Goal: Task Accomplishment & Management: Manage account settings

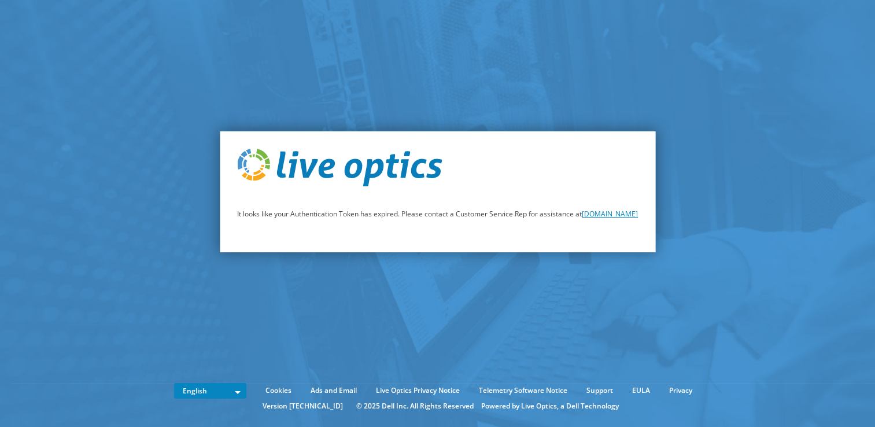
click at [582, 219] on link "[DOMAIN_NAME]" at bounding box center [610, 214] width 56 height 10
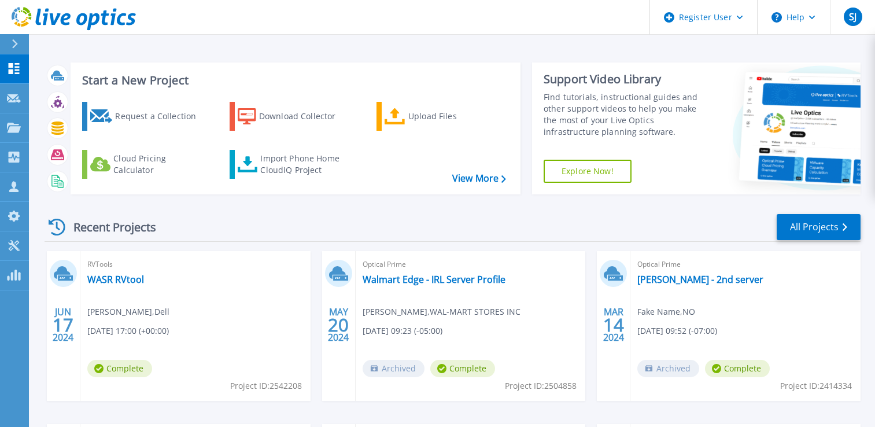
click at [584, 26] on header "Register User Help SJ Dell User Sejal Joshi Sejal.Joshi@dell.com Dell My Profil…" at bounding box center [437, 17] width 875 height 35
click at [854, 21] on span "SJ" at bounding box center [853, 16] width 8 height 9
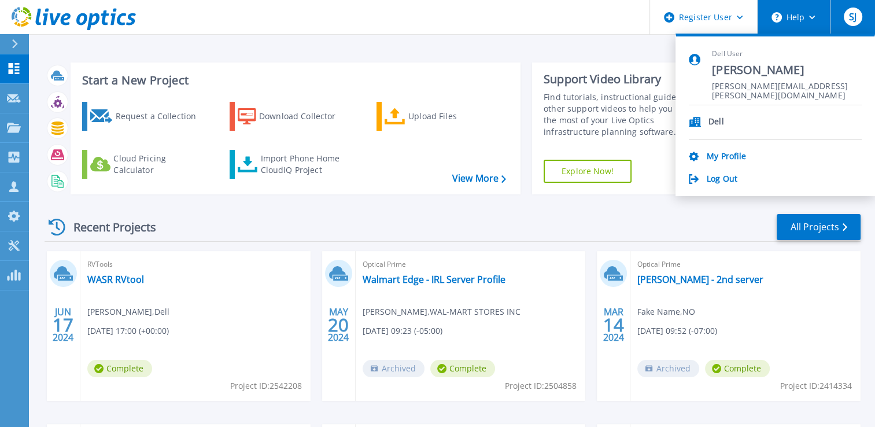
click at [812, 24] on button "Help" at bounding box center [793, 17] width 72 height 35
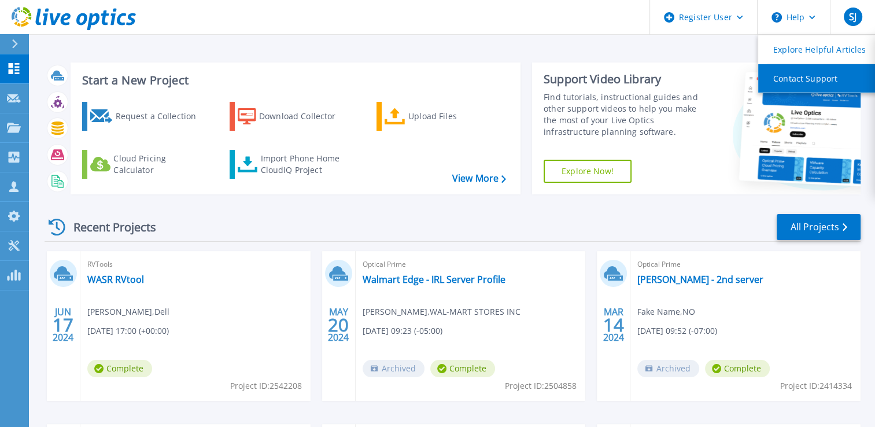
click at [795, 82] on link "Contact Support" at bounding box center [822, 78] width 129 height 28
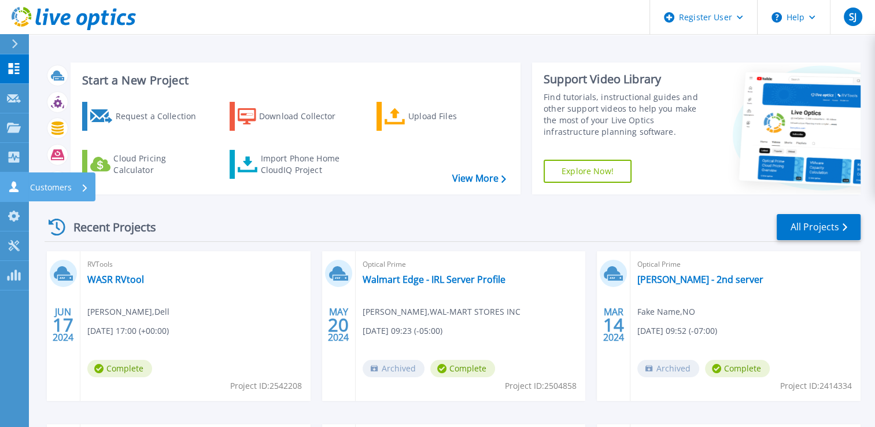
click at [19, 184] on icon at bounding box center [14, 186] width 14 height 11
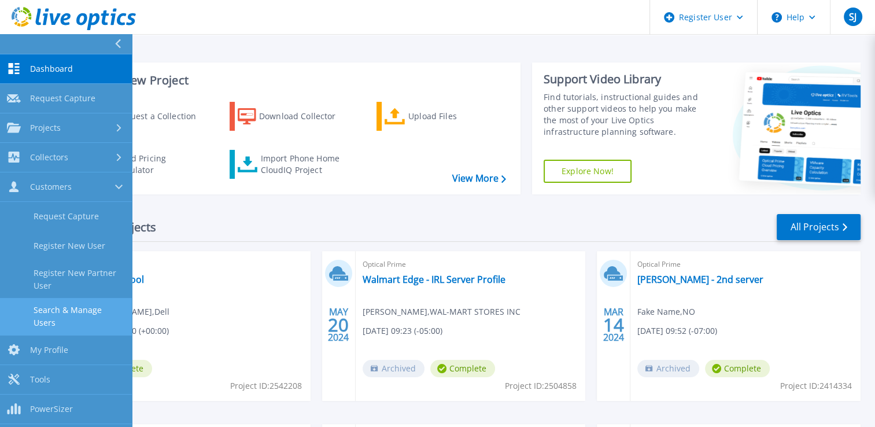
click at [57, 312] on link "Search & Manage Users" at bounding box center [66, 316] width 132 height 37
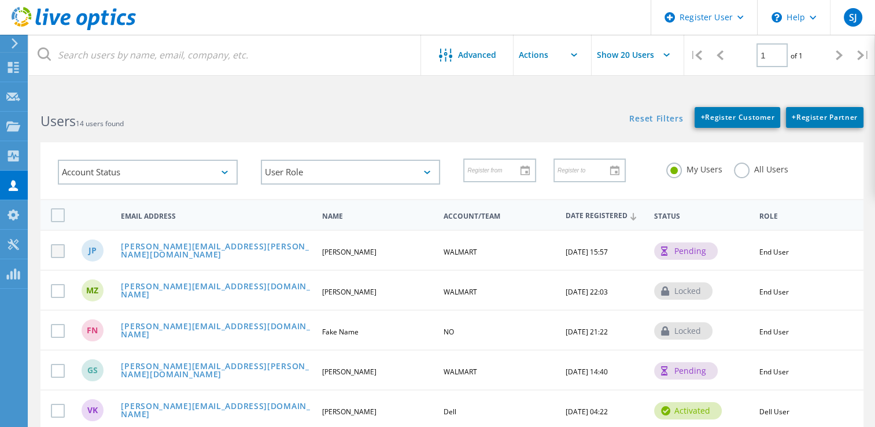
click at [62, 250] on label at bounding box center [60, 251] width 18 height 14
click at [0, 0] on input "checkbox" at bounding box center [0, 0] width 0 height 0
click at [580, 56] on input "text" at bounding box center [571, 55] width 116 height 40
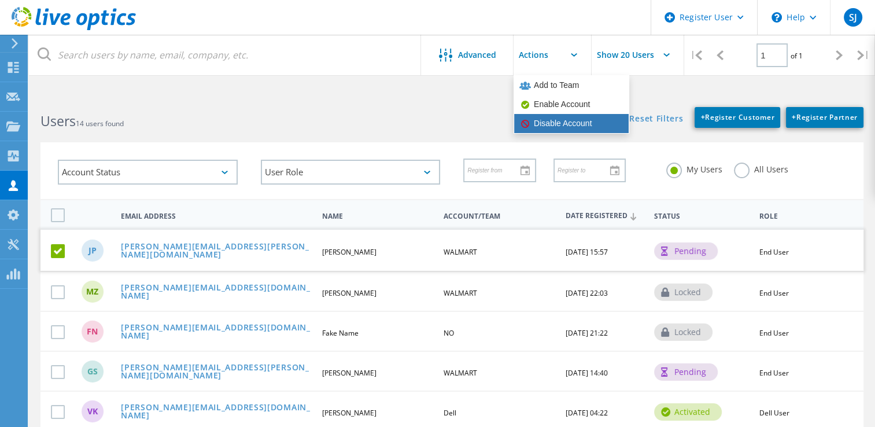
click at [551, 127] on div "Disable Account" at bounding box center [571, 123] width 104 height 11
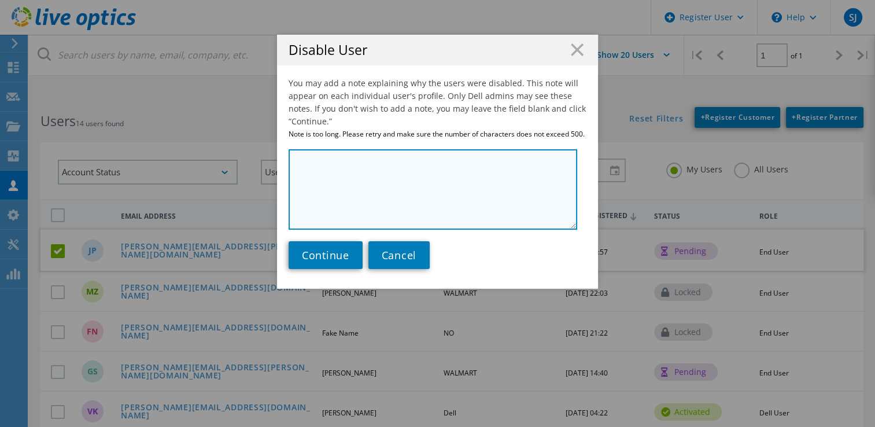
click at [321, 168] on textarea at bounding box center [432, 189] width 288 height 80
type textarea "Customer miss email and token expired."
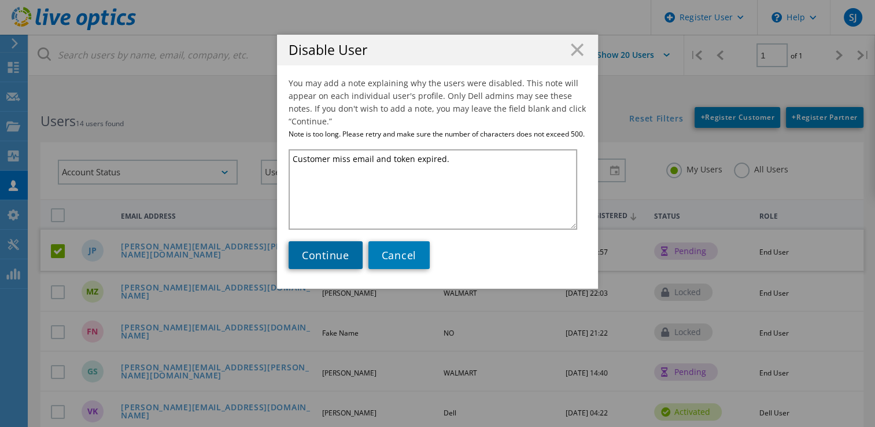
click at [316, 252] on span "Continue" at bounding box center [325, 255] width 47 height 14
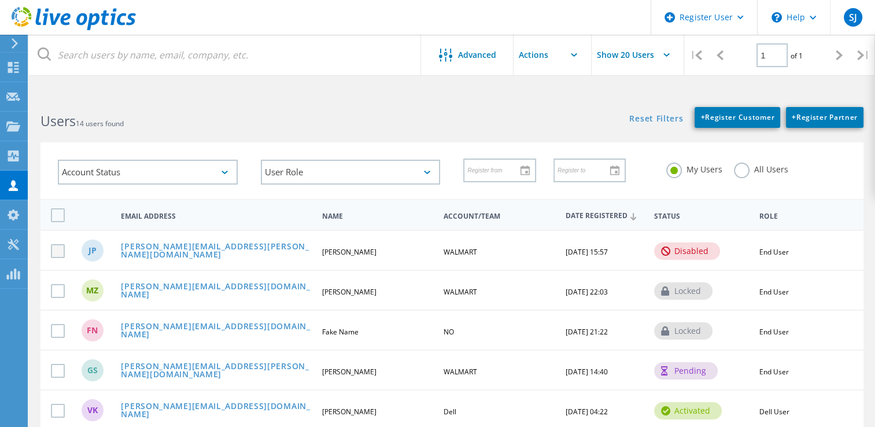
click at [56, 254] on label at bounding box center [60, 251] width 18 height 14
click at [0, 0] on input "checkbox" at bounding box center [0, 0] width 0 height 0
click at [571, 57] on input "text" at bounding box center [571, 55] width 116 height 40
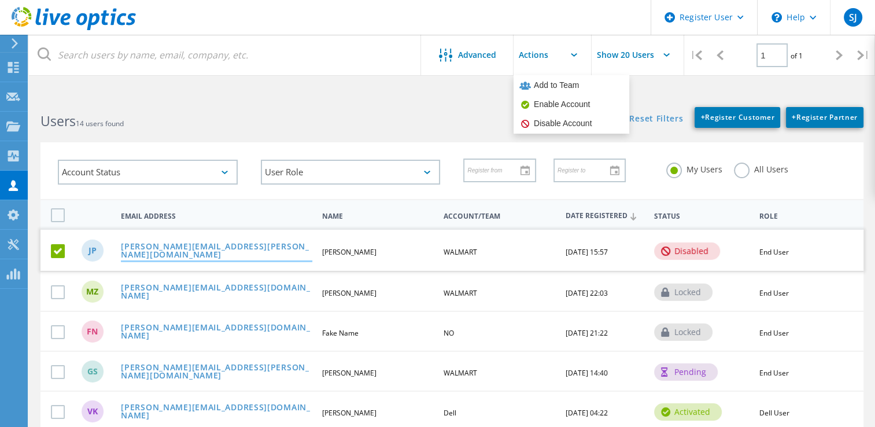
click at [220, 249] on link "[PERSON_NAME][EMAIL_ADDRESS][PERSON_NAME][DOMAIN_NAME]" at bounding box center [216, 251] width 191 height 18
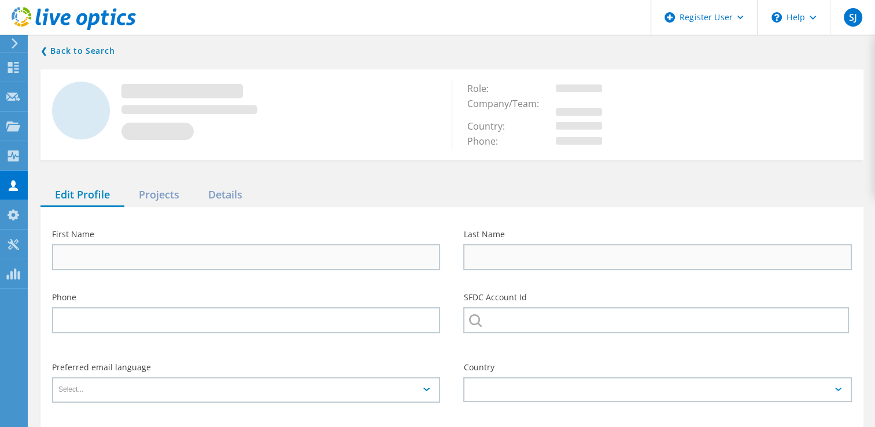
type input "Josh"
type input "Phinney"
type input "4798712930"
type input "WALMART"
type input "English"
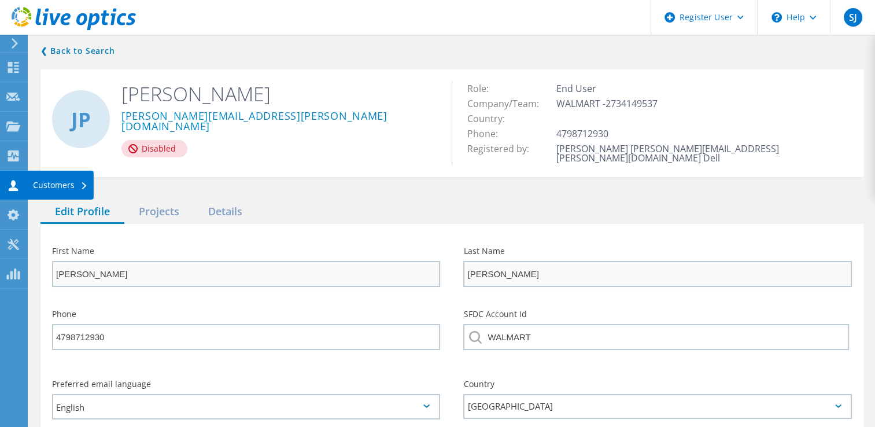
click at [12, 183] on use at bounding box center [13, 185] width 9 height 11
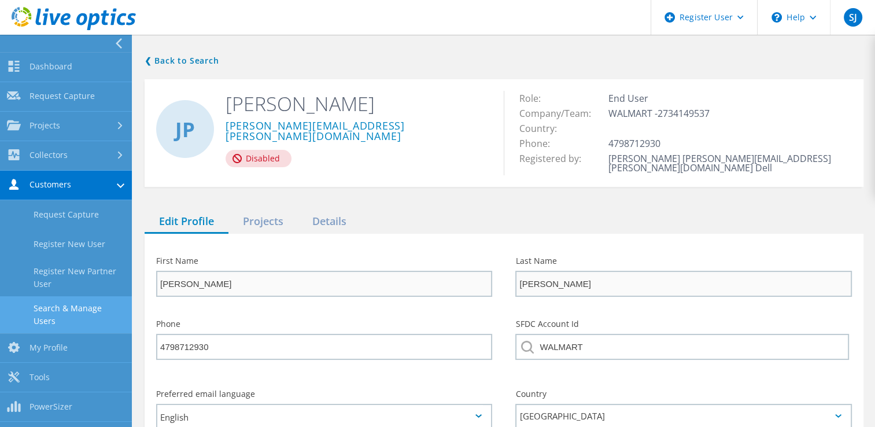
click at [66, 311] on link "Search & Manage Users" at bounding box center [66, 314] width 132 height 37
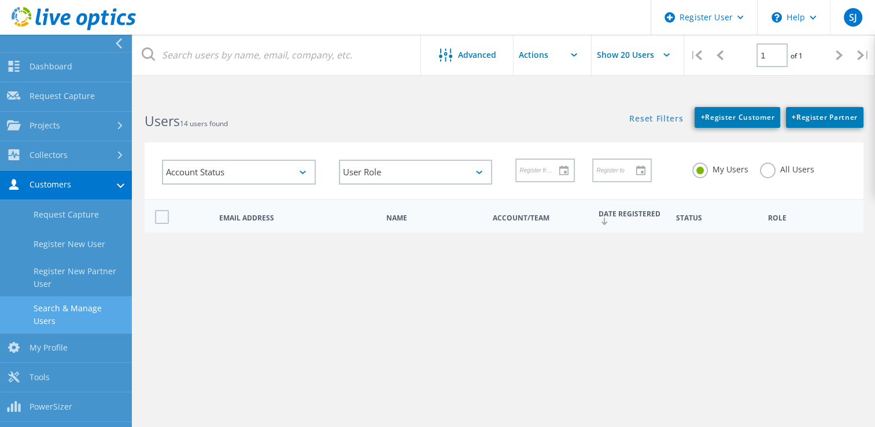
click at [159, 254] on label at bounding box center [164, 254] width 18 height 14
click at [0, 0] on input "checkbox" at bounding box center [0, 0] width 0 height 0
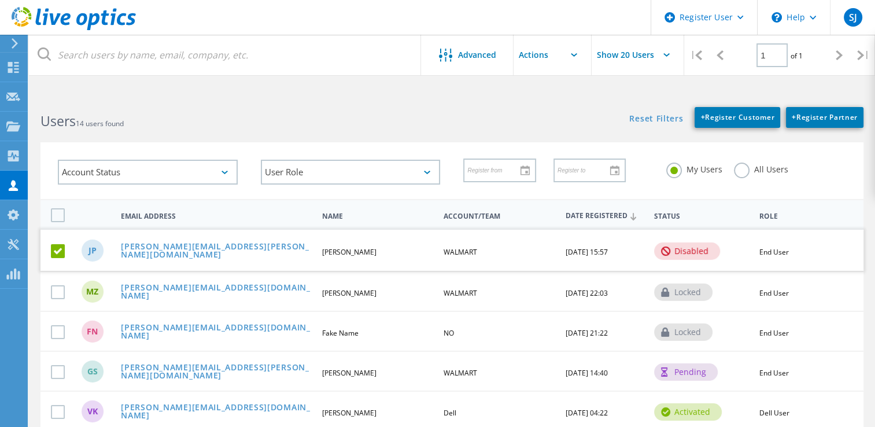
click at [575, 56] on icon at bounding box center [574, 54] width 6 height 3
click at [573, 53] on icon at bounding box center [574, 54] width 6 height 3
click at [541, 58] on input "text" at bounding box center [571, 55] width 116 height 40
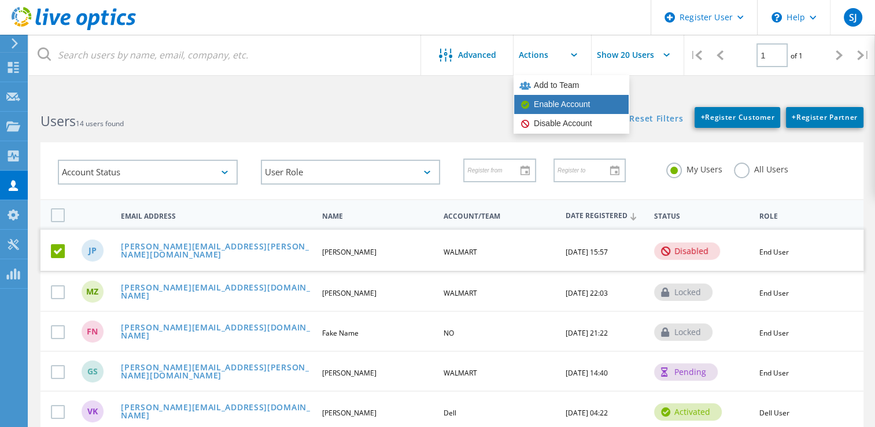
click at [543, 108] on div "Enable Account" at bounding box center [571, 104] width 104 height 11
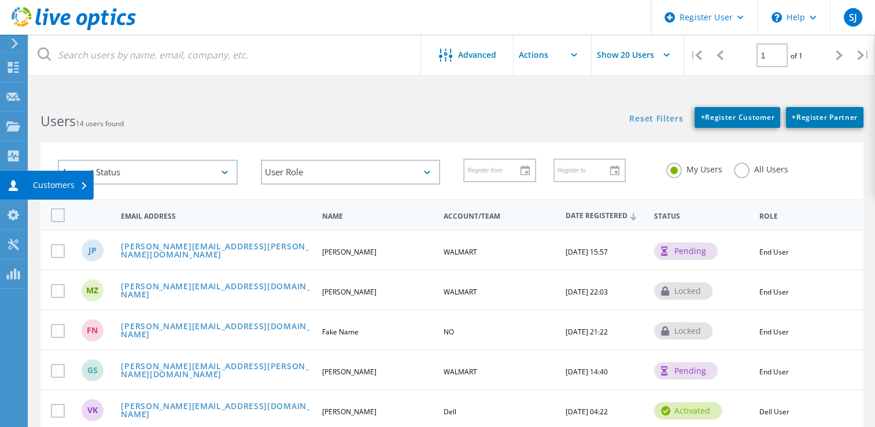
click at [7, 186] on icon at bounding box center [13, 185] width 14 height 11
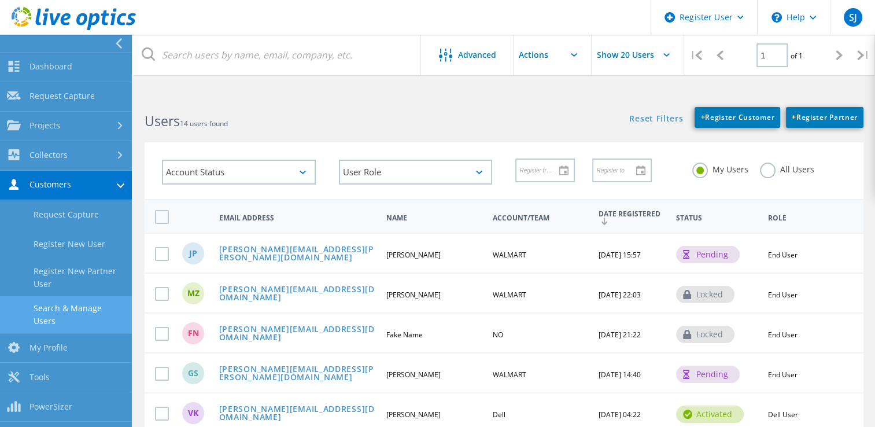
click at [76, 315] on link "Search & Manage Users" at bounding box center [66, 314] width 132 height 37
click at [75, 311] on link "Search & Manage Users" at bounding box center [66, 314] width 132 height 37
click at [164, 253] on label at bounding box center [164, 254] width 18 height 14
click at [0, 0] on input "checkbox" at bounding box center [0, 0] width 0 height 0
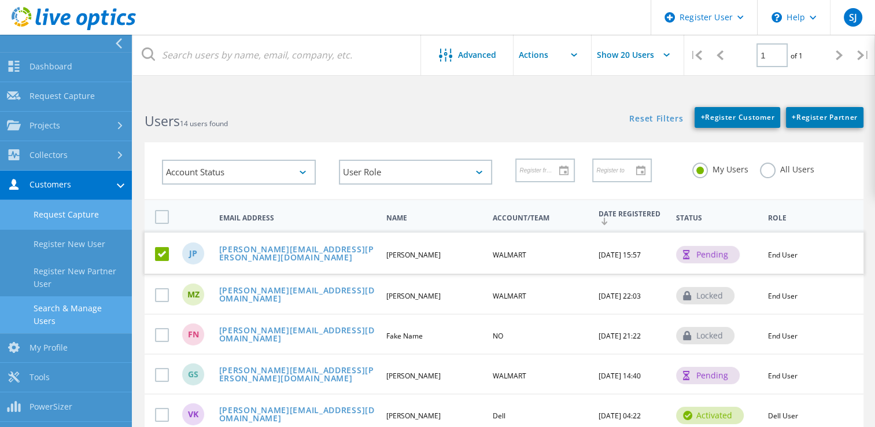
click at [42, 215] on link "Request Capture" at bounding box center [66, 214] width 132 height 29
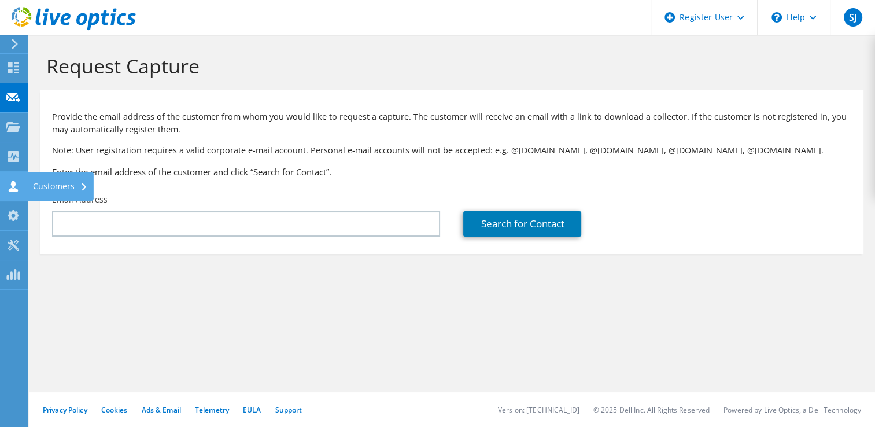
click at [18, 186] on icon at bounding box center [13, 185] width 14 height 11
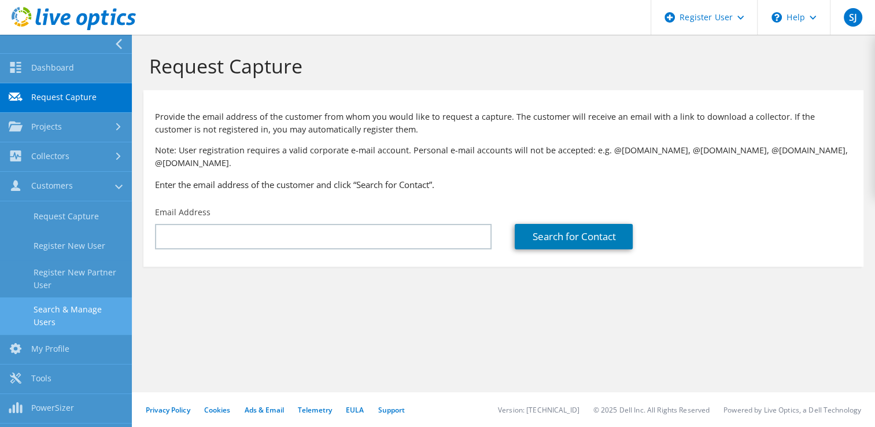
click at [63, 314] on link "Search & Manage Users" at bounding box center [66, 315] width 132 height 37
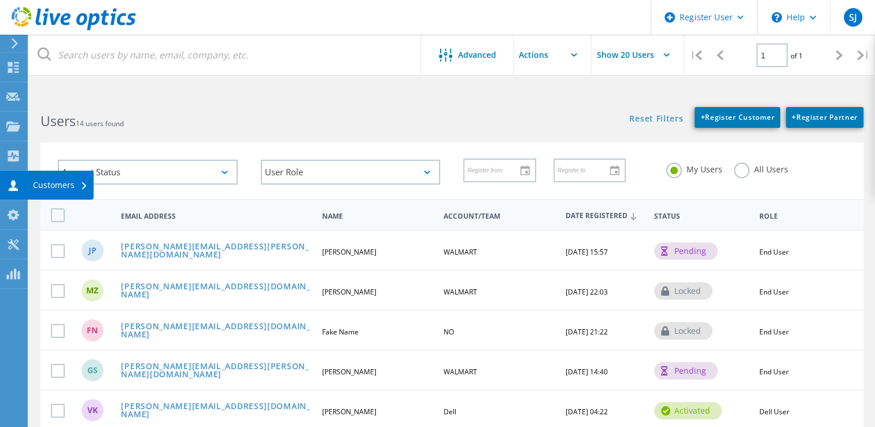
click at [13, 185] on use at bounding box center [13, 185] width 9 height 11
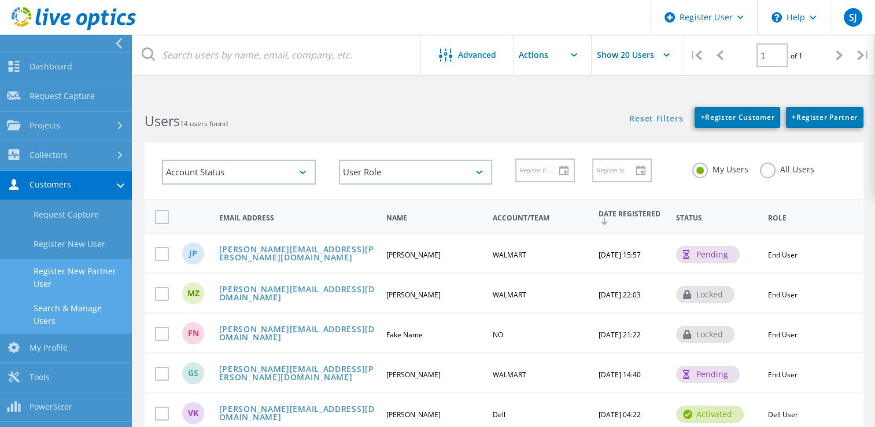
click at [57, 275] on link "Register New Partner User" at bounding box center [66, 277] width 132 height 37
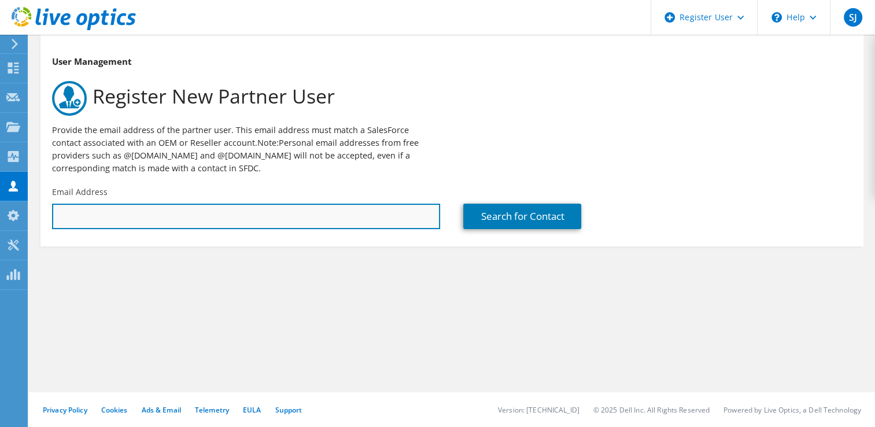
click at [94, 219] on input "text" at bounding box center [246, 215] width 388 height 25
type input "[PERSON_NAME][EMAIL_ADDRESS][PERSON_NAME][DOMAIN_NAME]"
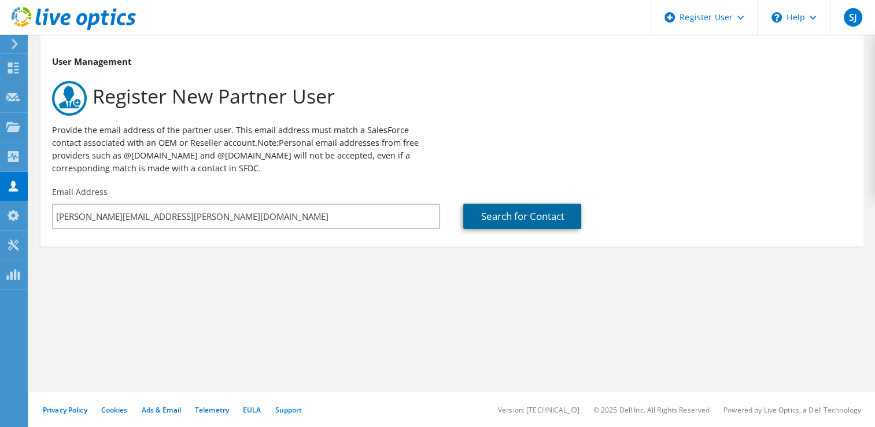
click at [520, 216] on link "Search for Contact" at bounding box center [522, 215] width 118 height 25
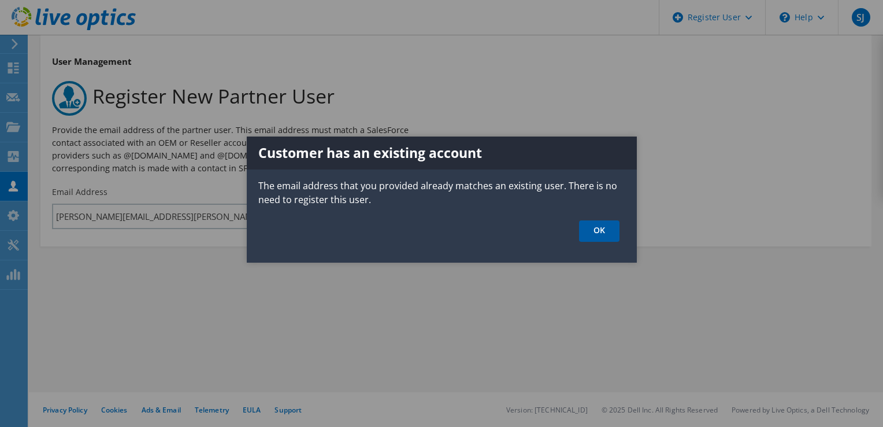
click at [599, 233] on link "OK" at bounding box center [599, 230] width 40 height 21
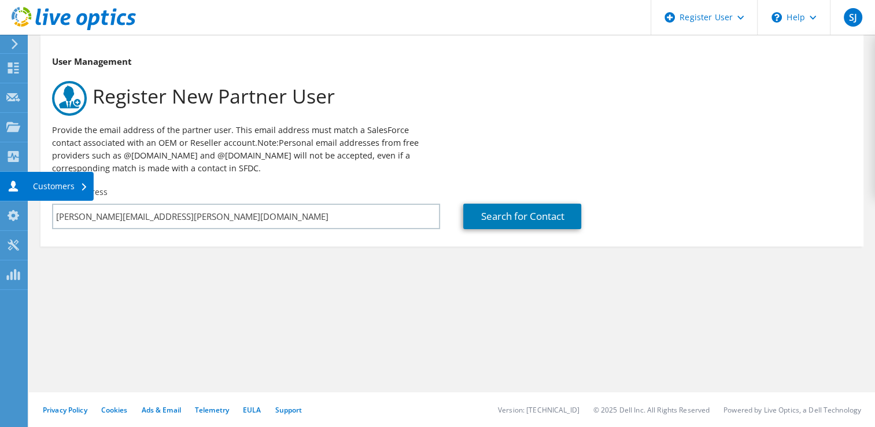
click at [53, 188] on div "Customers" at bounding box center [60, 186] width 66 height 29
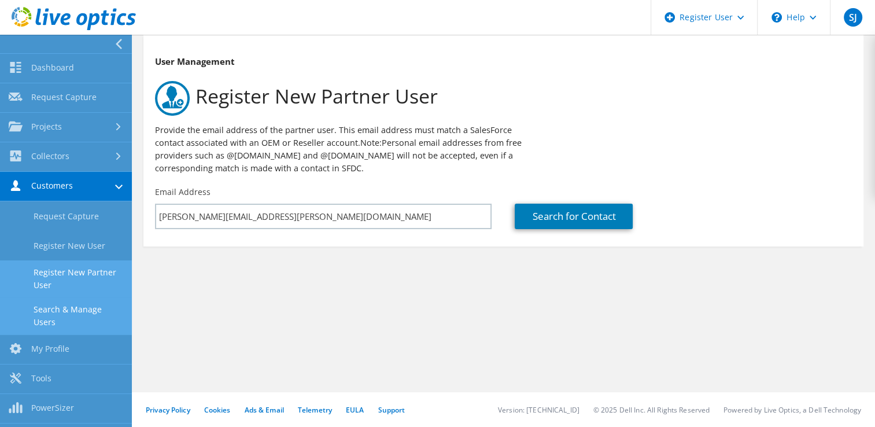
click at [55, 312] on link "Search & Manage Users" at bounding box center [66, 315] width 132 height 37
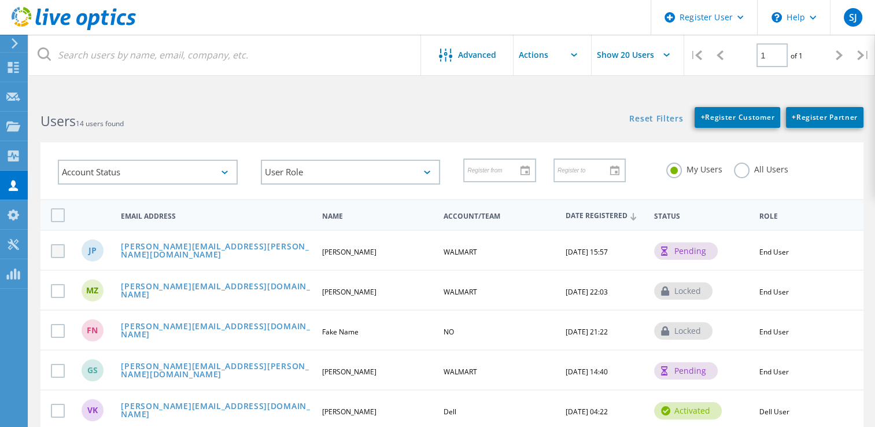
click at [55, 252] on label at bounding box center [60, 251] width 18 height 14
click at [0, 0] on input "checkbox" at bounding box center [0, 0] width 0 height 0
click at [770, 251] on span "End User" at bounding box center [773, 252] width 29 height 10
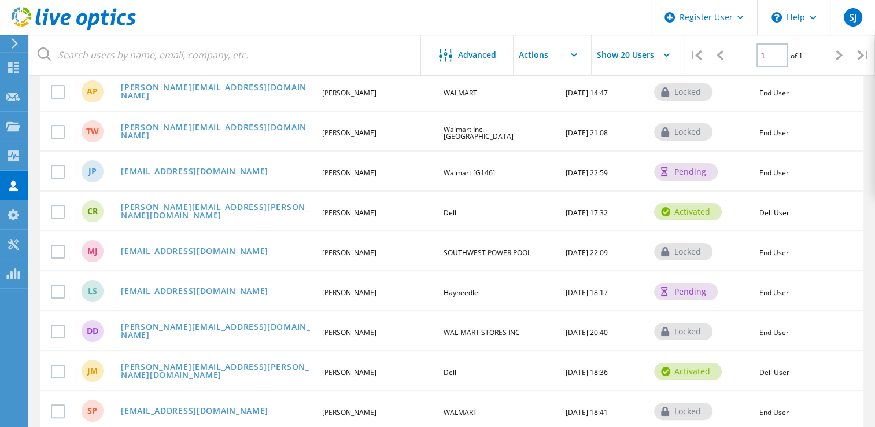
scroll to position [400, 0]
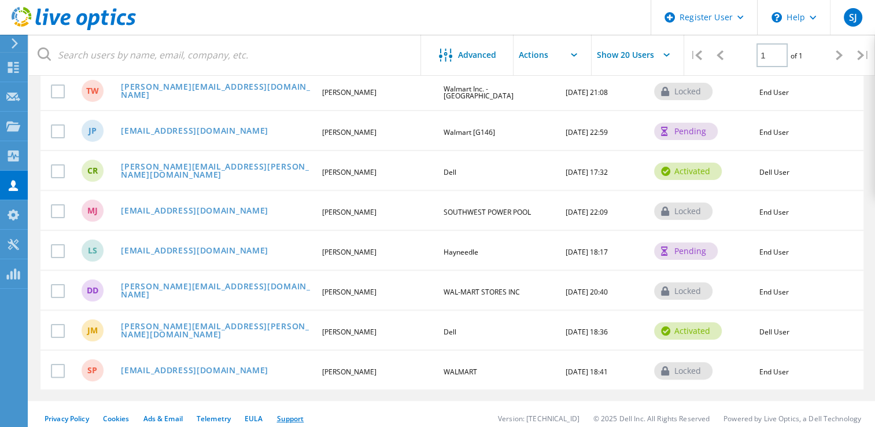
click at [299, 413] on link "Support" at bounding box center [289, 418] width 27 height 10
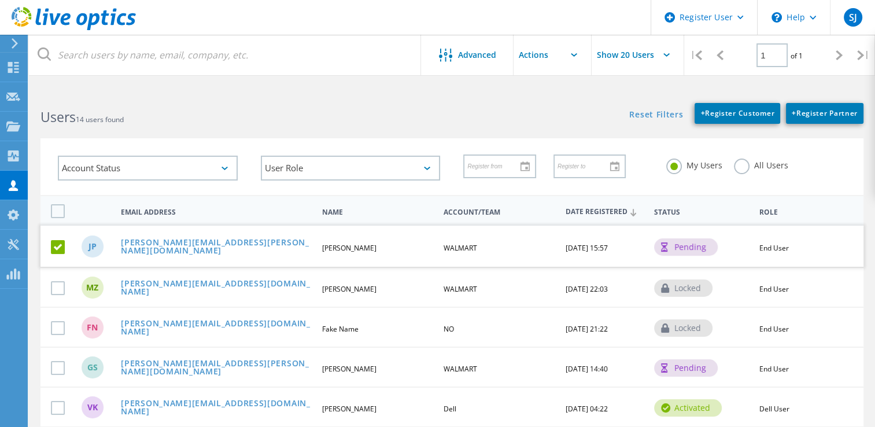
scroll to position [0, 0]
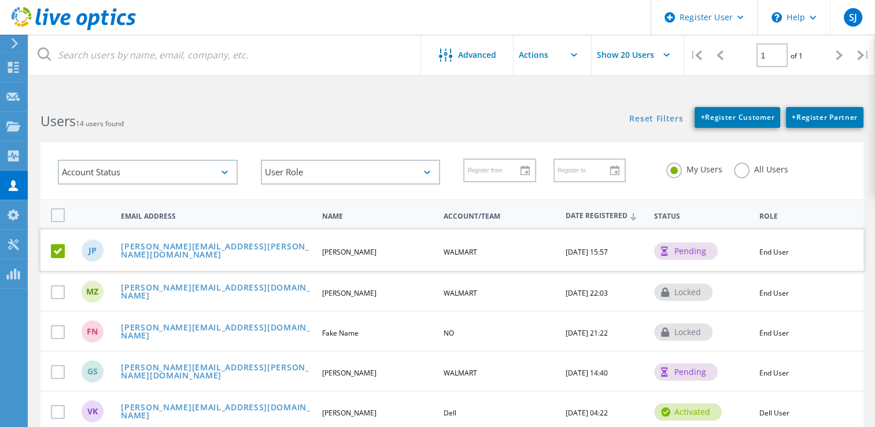
click at [601, 252] on span "[DATE] 15:57" at bounding box center [586, 252] width 42 height 10
click at [588, 238] on div "JP josh.phinney@broadcom.com Josh Phinney WALMART 08/21/2025, 15:57 pending End…" at bounding box center [451, 249] width 823 height 41
click at [231, 249] on link "[PERSON_NAME][EMAIL_ADDRESS][PERSON_NAME][DOMAIN_NAME]" at bounding box center [216, 251] width 191 height 18
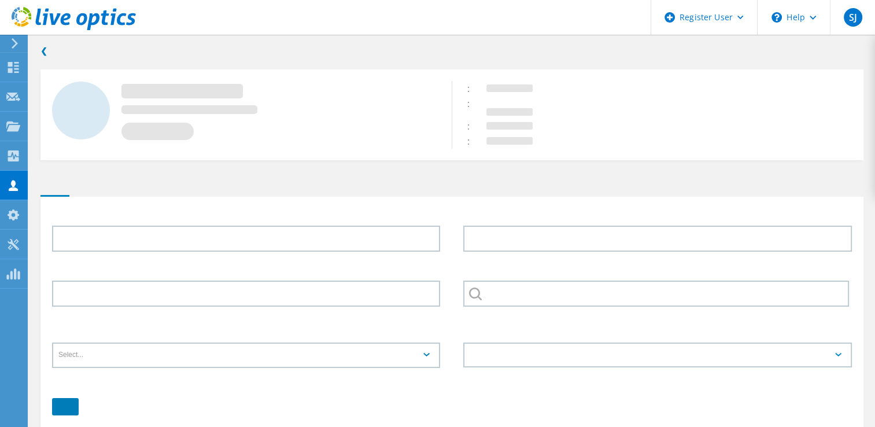
type input "Josh"
type input "Phinney"
type input "4798712930"
type input "WALMART"
type input "English"
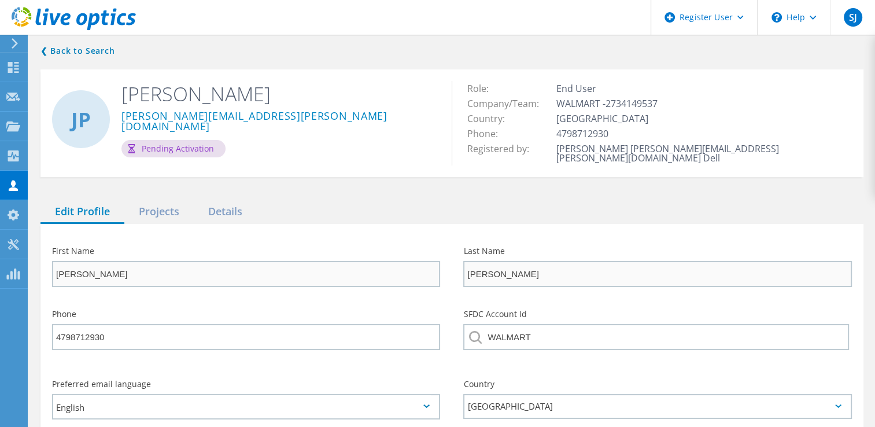
click at [190, 140] on div "Pending Activation" at bounding box center [173, 148] width 104 height 17
drag, startPoint x: 190, startPoint y: 139, endPoint x: 157, endPoint y: 136, distance: 32.5
click at [157, 140] on div "Pending Activation" at bounding box center [173, 148] width 104 height 17
click at [221, 114] on link "[PERSON_NAME][EMAIL_ADDRESS][PERSON_NAME][DOMAIN_NAME]" at bounding box center [277, 121] width 313 height 23
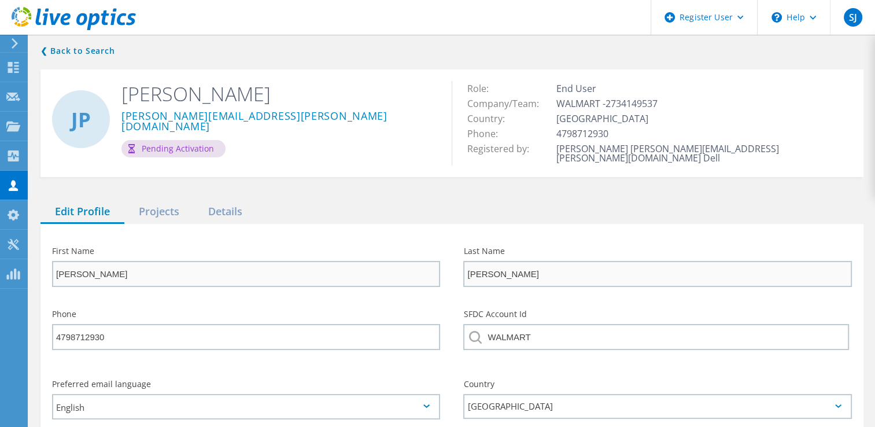
drag, startPoint x: 221, startPoint y: 114, endPoint x: 340, endPoint y: 87, distance: 121.7
click at [340, 87] on h2 "[PERSON_NAME]" at bounding box center [277, 93] width 313 height 25
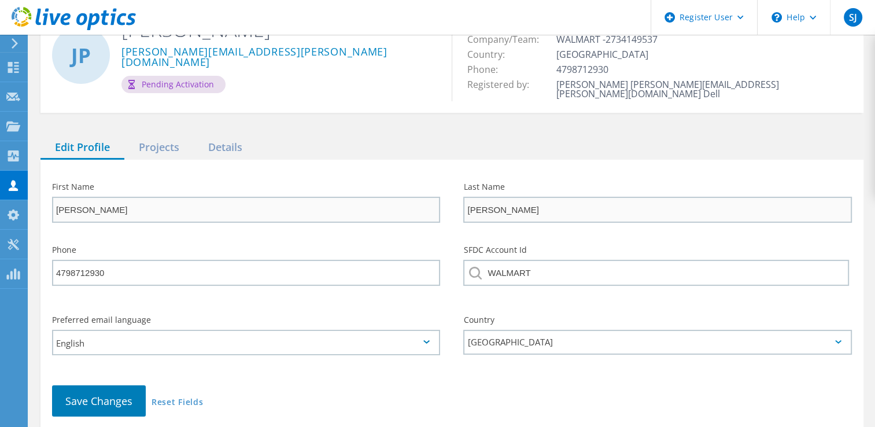
scroll to position [113, 0]
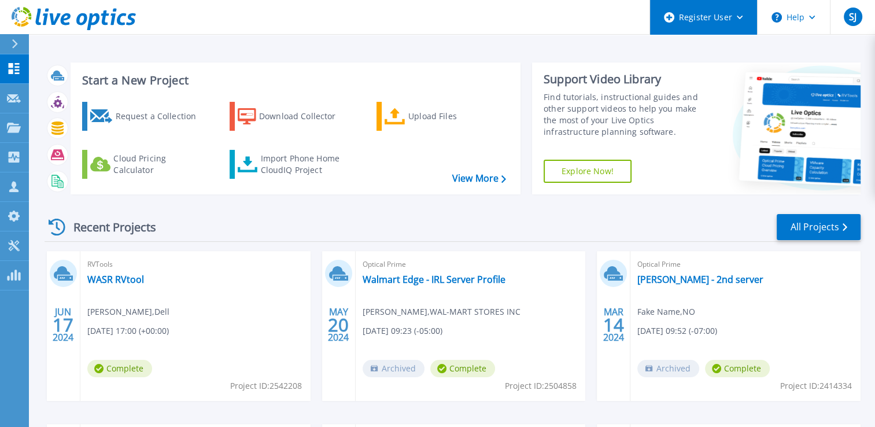
click at [740, 20] on div "Register User" at bounding box center [703, 17] width 107 height 35
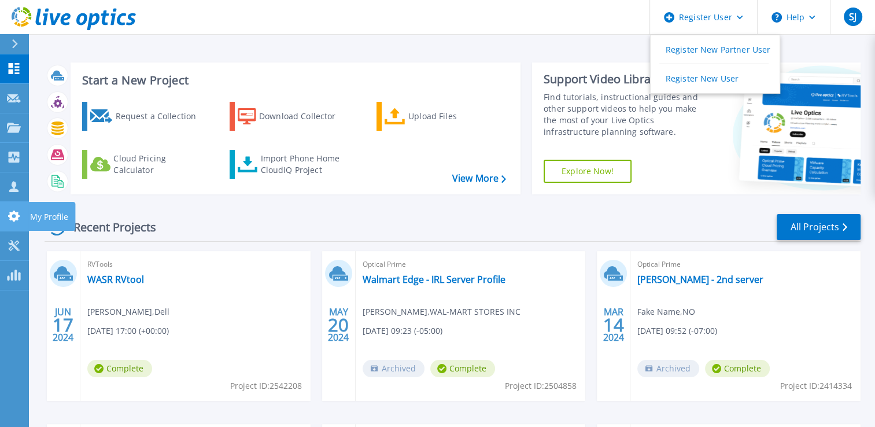
click at [14, 216] on icon at bounding box center [14, 215] width 14 height 11
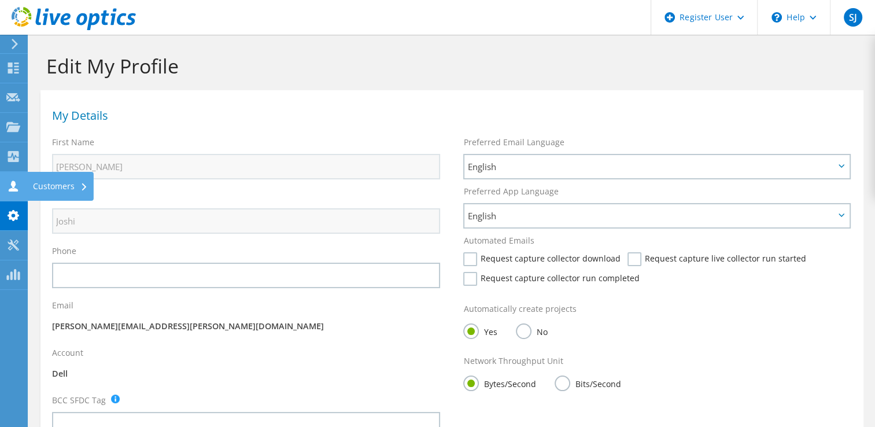
click at [14, 188] on use at bounding box center [13, 185] width 9 height 11
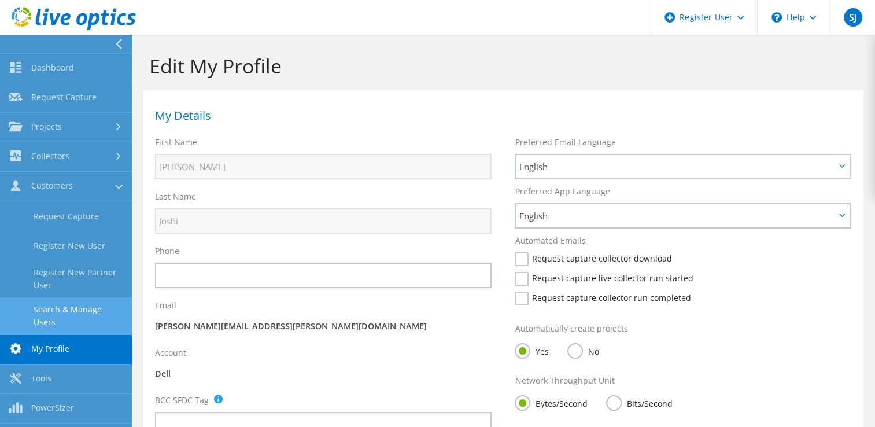
click at [68, 310] on link "Search & Manage Users" at bounding box center [66, 315] width 132 height 37
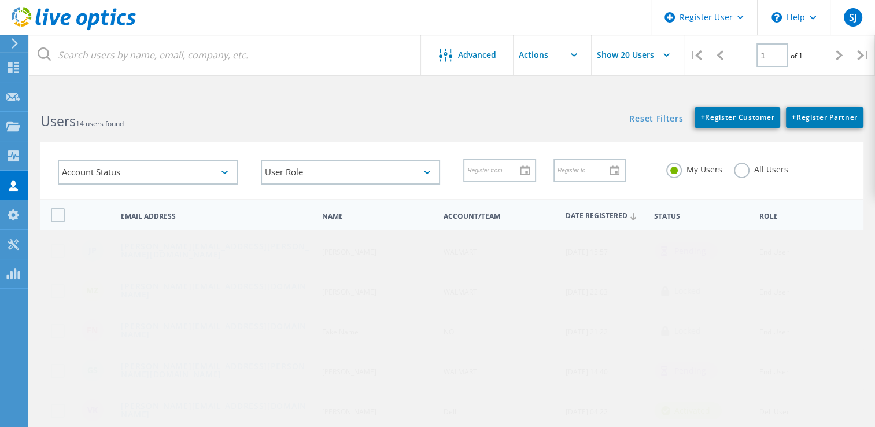
click at [56, 256] on div "[PERSON_NAME] [PERSON_NAME][EMAIL_ADDRESS][PERSON_NAME][DOMAIN_NAME] [PERSON_NA…" at bounding box center [451, 249] width 823 height 40
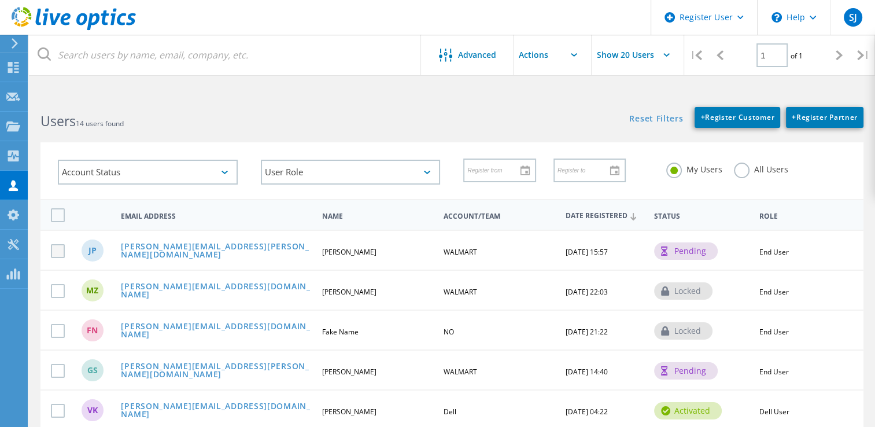
click at [60, 251] on label at bounding box center [60, 251] width 18 height 14
click at [0, 0] on input "checkbox" at bounding box center [0, 0] width 0 height 0
click at [573, 61] on input "text" at bounding box center [571, 55] width 116 height 40
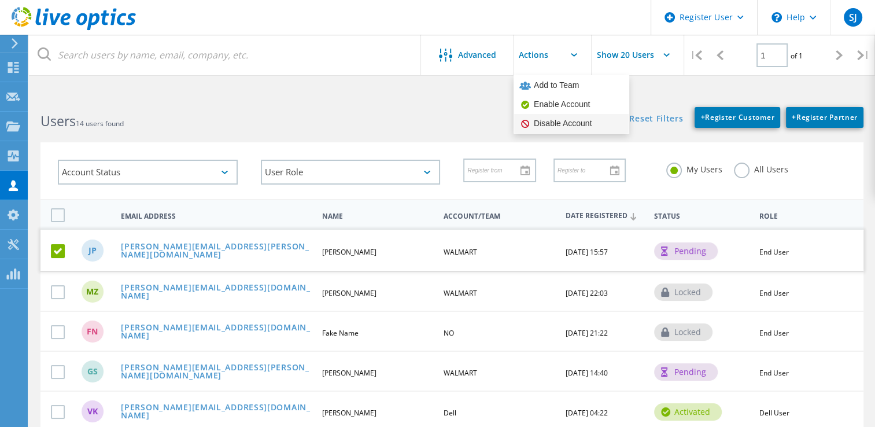
click at [558, 126] on div "Disable Account" at bounding box center [571, 123] width 104 height 11
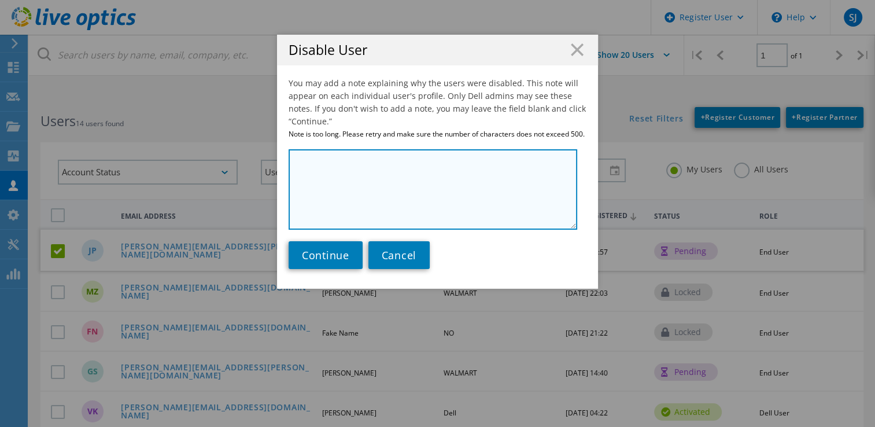
click at [415, 189] on textarea at bounding box center [432, 189] width 288 height 80
type textarea "Not working"
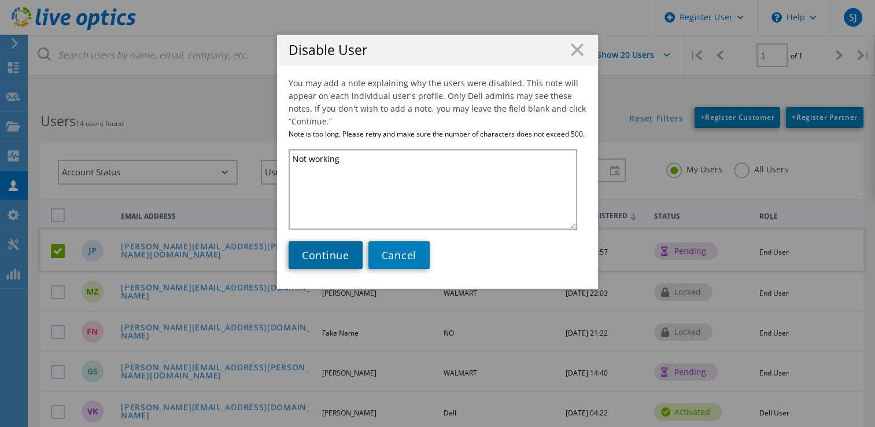
click at [309, 254] on span "Continue" at bounding box center [325, 255] width 47 height 14
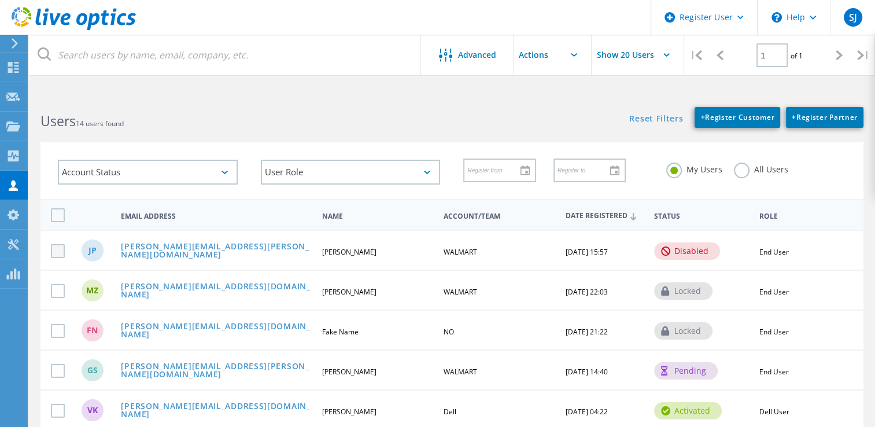
click at [59, 249] on label at bounding box center [60, 251] width 18 height 14
click at [0, 0] on input "checkbox" at bounding box center [0, 0] width 0 height 0
click at [814, 116] on span "+ Register Partner" at bounding box center [824, 117] width 66 height 10
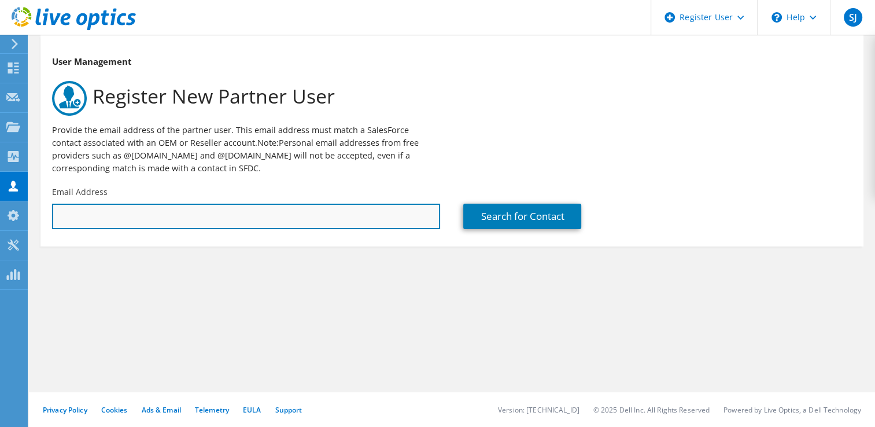
click at [168, 211] on input "text" at bounding box center [246, 215] width 388 height 25
type input "[PERSON_NAME][EMAIL_ADDRESS][PERSON_NAME][DOMAIN_NAME]"
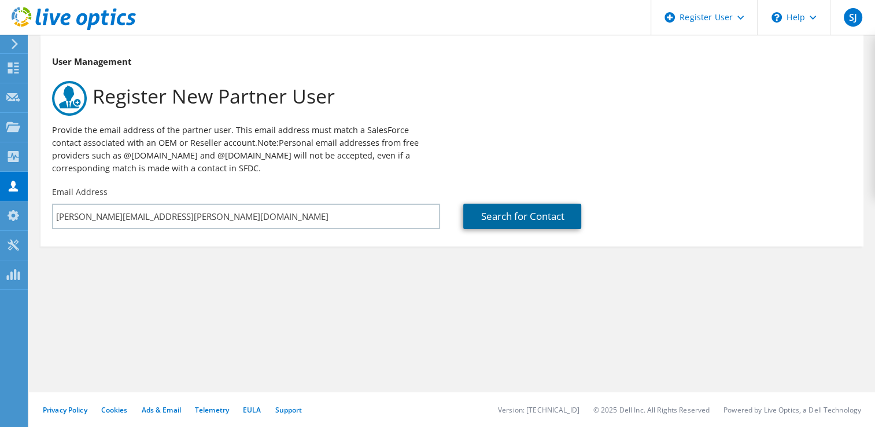
click at [530, 219] on link "Search for Contact" at bounding box center [522, 215] width 118 height 25
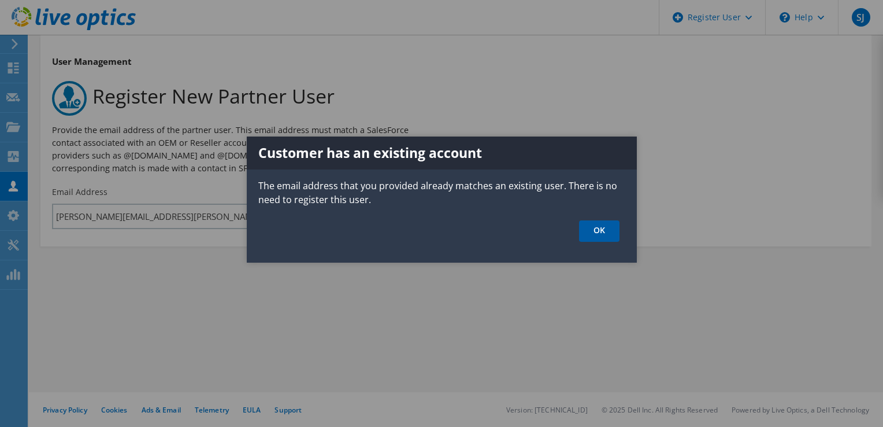
click at [604, 230] on link "OK" at bounding box center [599, 230] width 40 height 21
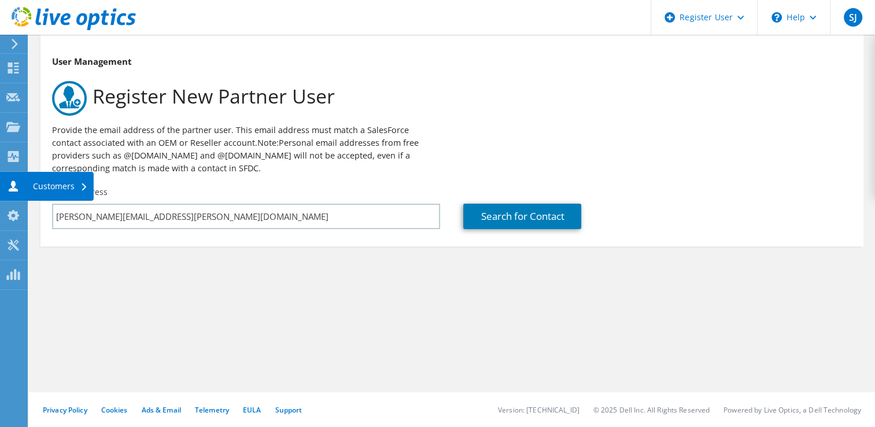
click at [68, 184] on div "Customers" at bounding box center [60, 186] width 66 height 29
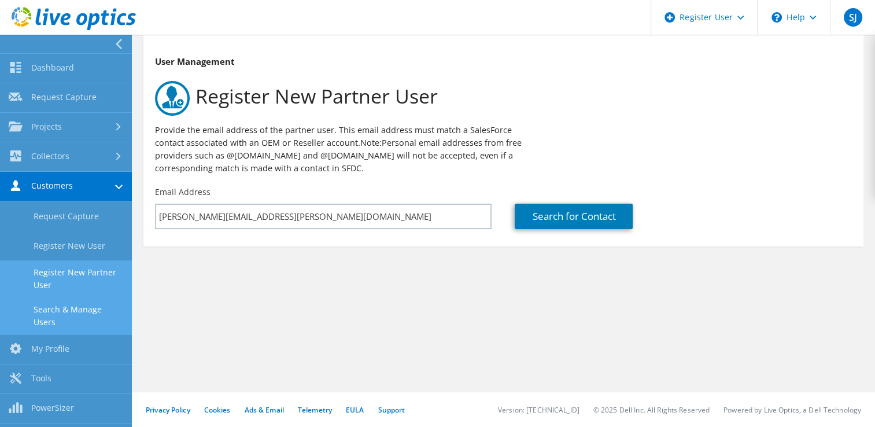
click at [65, 313] on link "Search & Manage Users" at bounding box center [66, 315] width 132 height 37
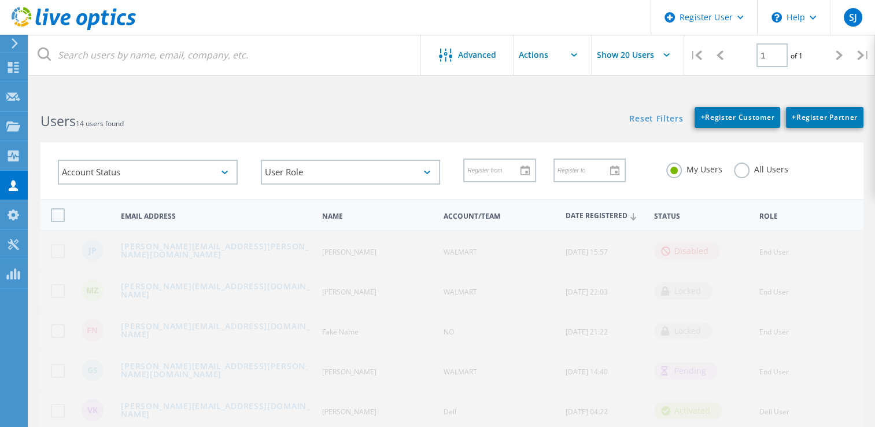
click at [60, 249] on label at bounding box center [60, 251] width 18 height 14
click at [0, 0] on input "checkbox" at bounding box center [0, 0] width 0 height 0
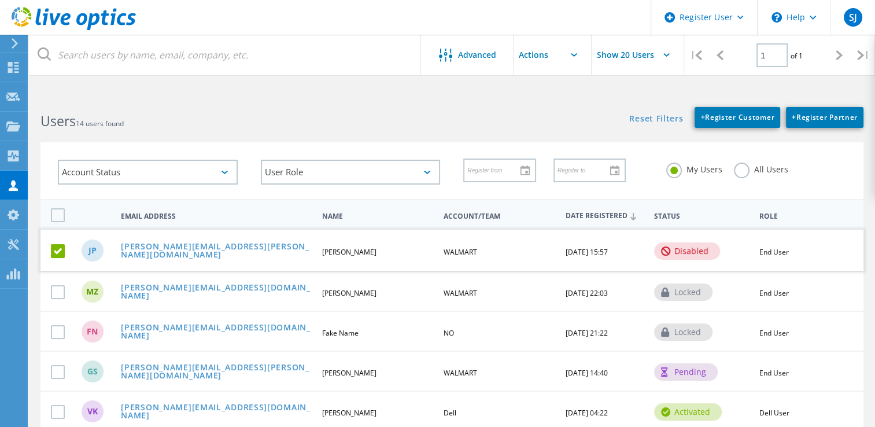
click at [573, 58] on input "text" at bounding box center [571, 55] width 116 height 40
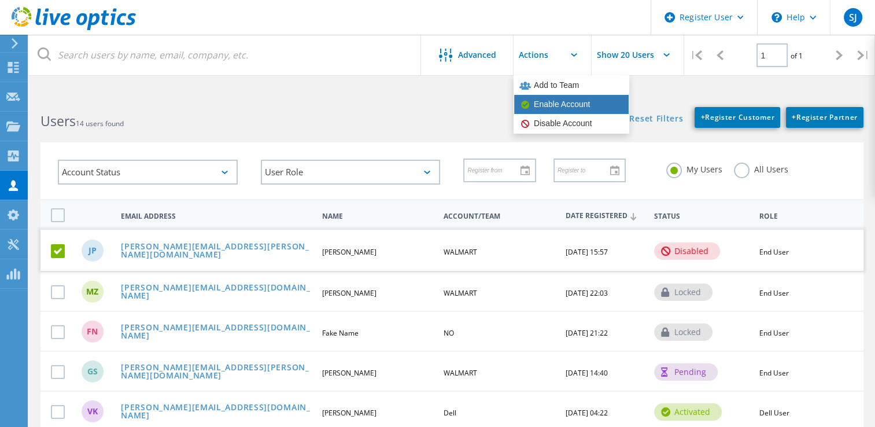
click at [560, 103] on div "Enable Account" at bounding box center [571, 104] width 104 height 11
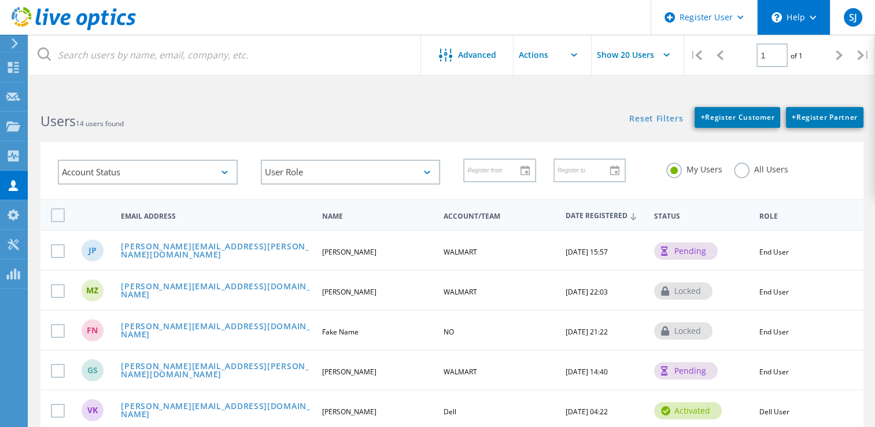
click at [816, 17] on div "\n Help" at bounding box center [793, 17] width 73 height 35
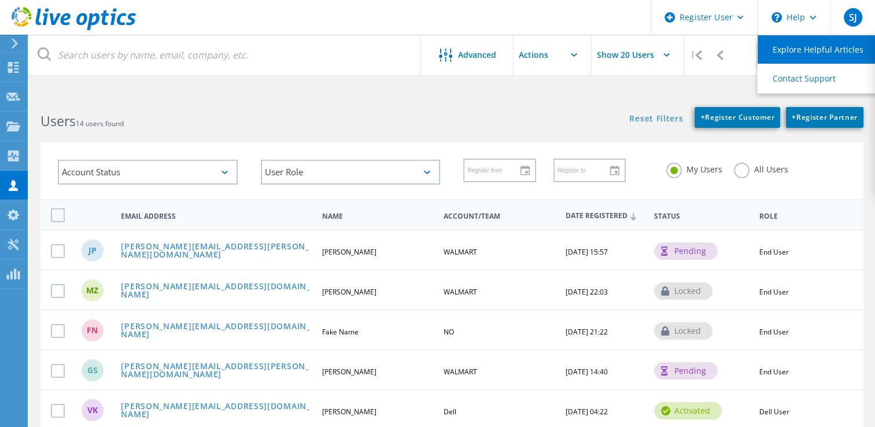
click at [812, 52] on link "Explore Helpful Articles" at bounding box center [821, 49] width 129 height 28
